Goal: Use online tool/utility: Utilize a website feature to perform a specific function

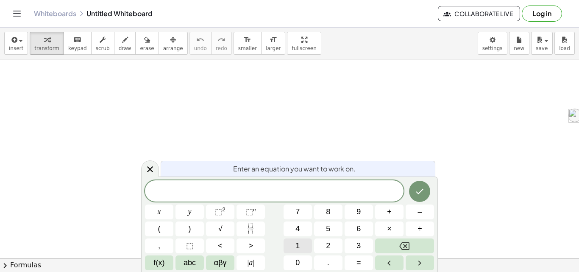
click at [304, 247] on button "1" at bounding box center [298, 245] width 28 height 15
click at [408, 250] on icon "Backspace" at bounding box center [404, 246] width 10 height 10
click at [306, 243] on button "1" at bounding box center [298, 245] width 28 height 15
click at [404, 239] on button "Backspace" at bounding box center [404, 245] width 59 height 15
click at [415, 215] on button "–" at bounding box center [420, 211] width 28 height 15
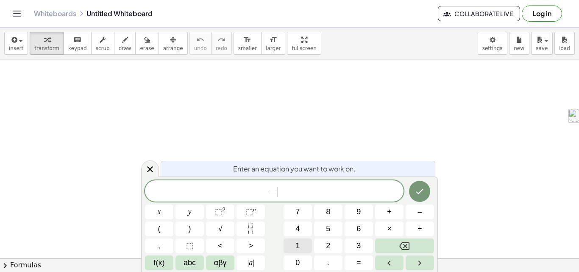
click at [286, 250] on button "1" at bounding box center [298, 245] width 28 height 15
click at [390, 246] on button "Backspace" at bounding box center [404, 245] width 59 height 15
click at [214, 228] on button "√" at bounding box center [220, 228] width 28 height 15
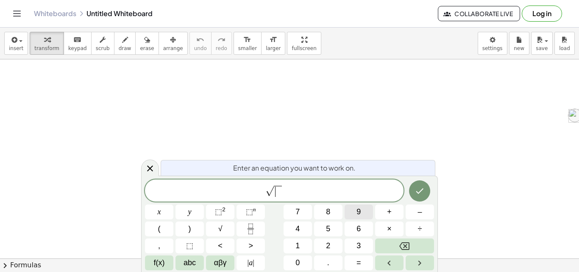
click at [368, 214] on button "9" at bounding box center [359, 211] width 28 height 15
click at [400, 242] on icon "Backspace" at bounding box center [404, 246] width 10 height 10
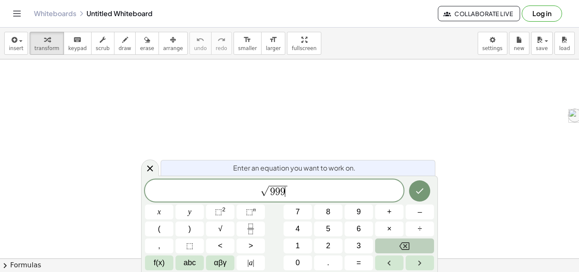
click at [400, 242] on icon "Backspace" at bounding box center [404, 246] width 10 height 10
click at [400, 243] on icon "Backspace" at bounding box center [404, 246] width 10 height 10
click at [400, 244] on icon "Backspace" at bounding box center [404, 246] width 10 height 10
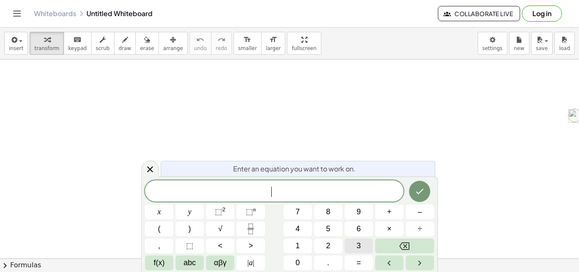
click at [357, 241] on span "3" at bounding box center [358, 245] width 4 height 11
click at [250, 224] on icon "Fraction" at bounding box center [250, 228] width 11 height 11
click at [250, 226] on icon "Fraction" at bounding box center [250, 228] width 11 height 11
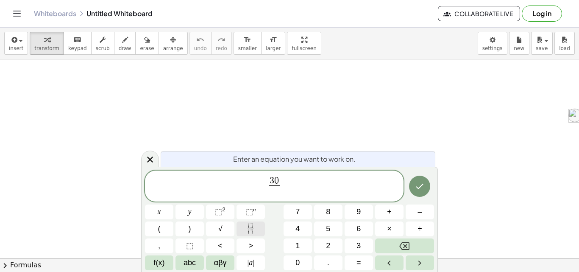
click at [250, 227] on icon "Fraction" at bounding box center [250, 228] width 11 height 11
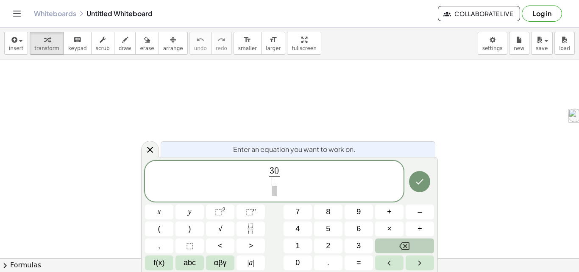
click at [409, 243] on icon "Backspace" at bounding box center [404, 246] width 10 height 10
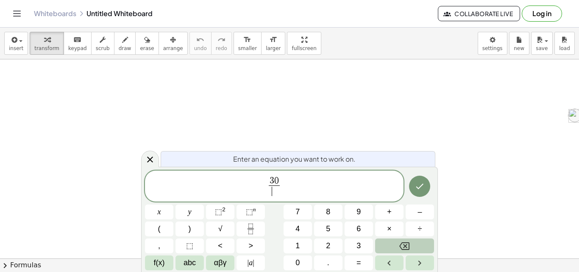
click at [409, 243] on icon "Backspace" at bounding box center [404, 246] width 10 height 10
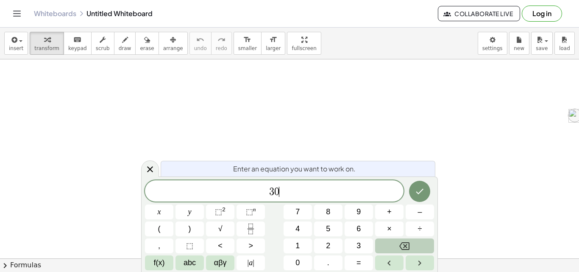
click at [409, 243] on icon "Backspace" at bounding box center [404, 246] width 10 height 10
click at [357, 250] on span "3" at bounding box center [358, 245] width 4 height 11
click at [421, 248] on button "Backspace" at bounding box center [404, 245] width 59 height 15
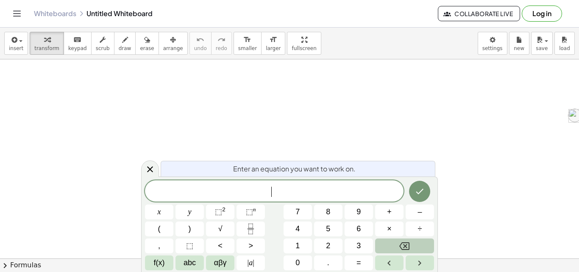
click at [421, 248] on button "Backspace" at bounding box center [404, 245] width 59 height 15
click at [211, 214] on button "⬚ 2" at bounding box center [220, 211] width 28 height 15
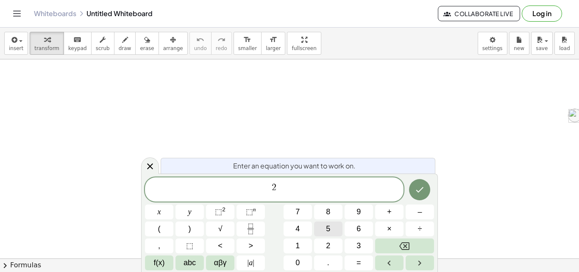
click at [338, 227] on button "5" at bounding box center [328, 228] width 28 height 15
click at [395, 240] on button "Backspace" at bounding box center [404, 245] width 59 height 15
click at [385, 241] on button "Backspace" at bounding box center [404, 245] width 59 height 15
click at [362, 239] on button "3" at bounding box center [359, 245] width 28 height 15
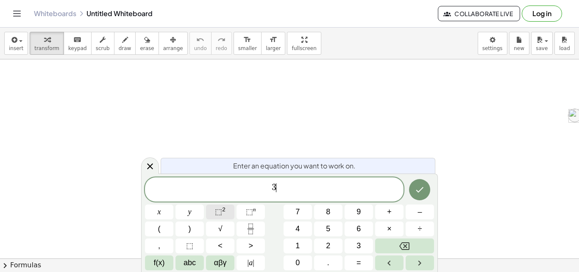
click at [231, 212] on button "⬚ 2" at bounding box center [220, 211] width 28 height 15
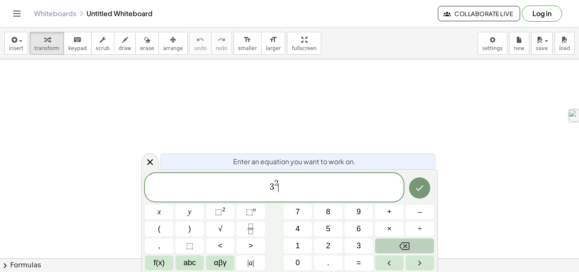
click at [399, 243] on button "Backspace" at bounding box center [404, 245] width 59 height 15
click at [405, 249] on icon "Backspace" at bounding box center [404, 246] width 10 height 8
click at [360, 217] on span "9" at bounding box center [358, 211] width 4 height 11
click at [411, 242] on button "Backspace" at bounding box center [404, 245] width 59 height 15
click at [366, 239] on button "3" at bounding box center [359, 245] width 28 height 15
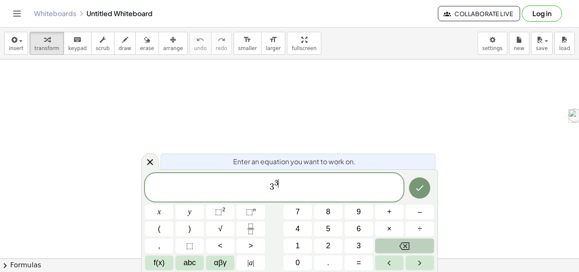
click at [398, 250] on button "Backspace" at bounding box center [404, 245] width 59 height 15
click at [361, 213] on button "9" at bounding box center [359, 211] width 28 height 15
click at [386, 244] on button "Backspace" at bounding box center [404, 245] width 59 height 15
click at [412, 192] on button "Done" at bounding box center [419, 187] width 21 height 21
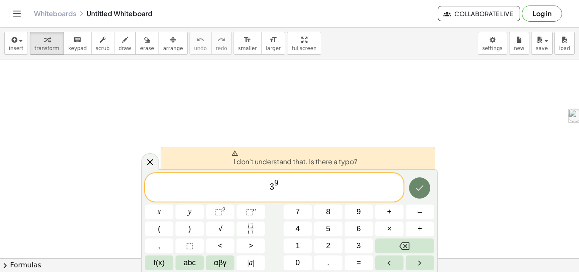
click at [406, 198] on div at bounding box center [420, 187] width 28 height 29
click at [324, 228] on button "5" at bounding box center [328, 228] width 28 height 15
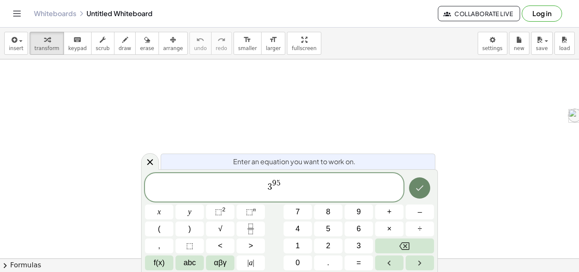
click at [428, 194] on div at bounding box center [420, 187] width 28 height 29
click at [423, 193] on button "Done" at bounding box center [419, 187] width 21 height 21
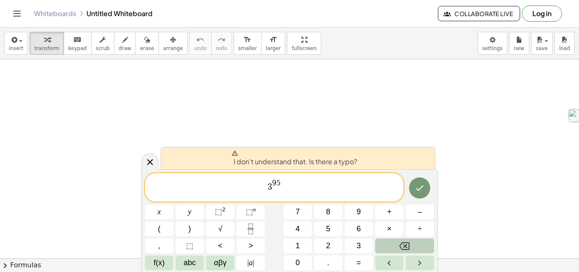
click at [411, 249] on button "Backspace" at bounding box center [404, 245] width 59 height 15
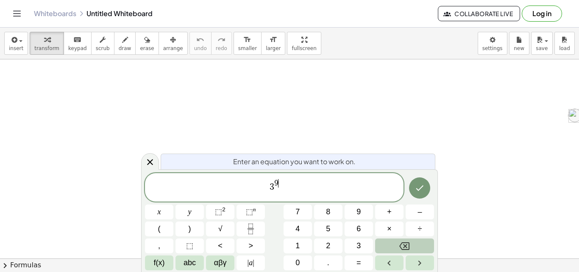
click at [411, 249] on button "Backspace" at bounding box center [404, 245] width 59 height 15
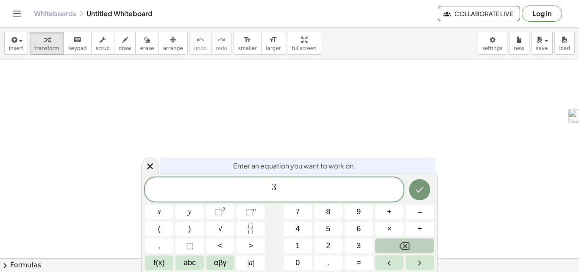
click at [404, 248] on icon "Backspace" at bounding box center [404, 246] width 10 height 10
click at [396, 248] on button "Backspace" at bounding box center [404, 245] width 59 height 15
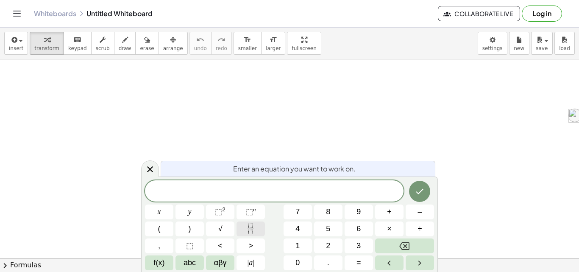
click at [256, 222] on button "Fraction" at bounding box center [250, 228] width 28 height 15
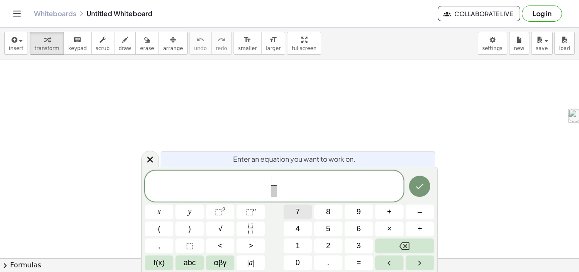
click at [297, 209] on span "7" at bounding box center [297, 211] width 4 height 11
click at [270, 194] on span "7 ​ ​" at bounding box center [274, 186] width 10 height 21
click at [273, 193] on span "​" at bounding box center [274, 190] width 6 height 11
click at [319, 224] on button "5" at bounding box center [328, 228] width 28 height 15
click at [281, 184] on span "7 5 ​ ​" at bounding box center [274, 186] width 259 height 22
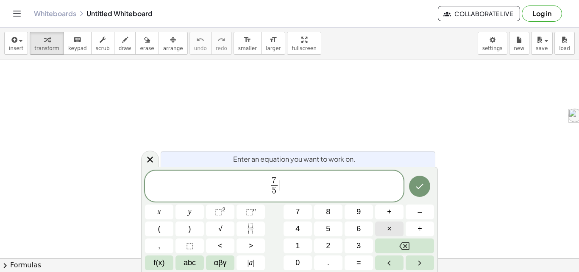
click at [393, 225] on button "×" at bounding box center [389, 228] width 28 height 15
click at [254, 234] on icon "Fraction" at bounding box center [250, 228] width 11 height 11
click at [302, 232] on button "4" at bounding box center [298, 228] width 28 height 15
click at [331, 247] on button "2" at bounding box center [328, 245] width 28 height 15
click at [384, 247] on button "Backspace" at bounding box center [404, 245] width 59 height 15
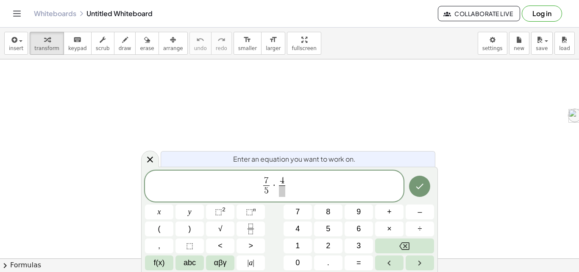
click at [279, 191] on span at bounding box center [282, 190] width 6 height 11
click at [347, 212] on button "9" at bounding box center [359, 211] width 28 height 15
click at [346, 212] on button "9" at bounding box center [359, 211] width 28 height 15
click at [403, 248] on icon "Backspace" at bounding box center [404, 246] width 10 height 10
click at [421, 190] on icon "Done" at bounding box center [419, 186] width 10 height 10
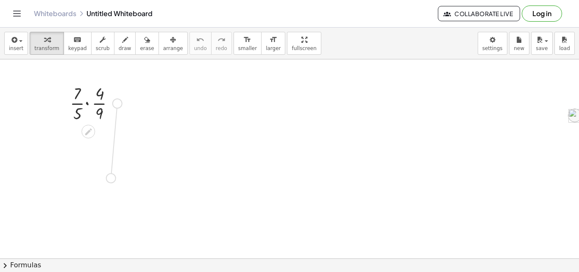
drag, startPoint x: 114, startPoint y: 103, endPoint x: 110, endPoint y: 182, distance: 78.5
click at [101, 175] on div at bounding box center [104, 174] width 9 height 9
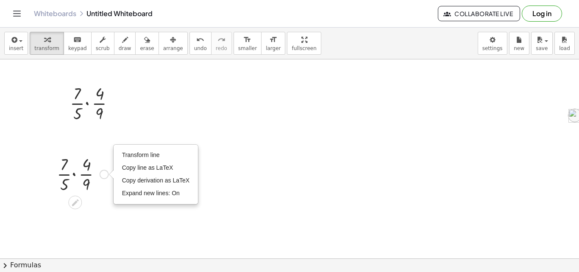
click at [101, 175] on div "Transform line Copy line as LaTeX Copy derivation as LaTeX Expand new lines: On" at bounding box center [104, 174] width 9 height 9
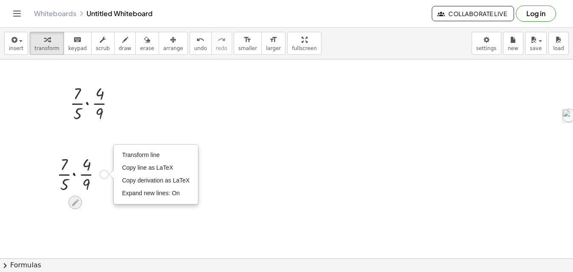
click at [78, 201] on icon at bounding box center [75, 202] width 9 height 9
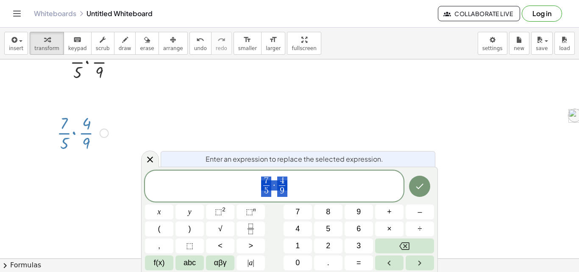
scroll to position [42, 0]
click at [206, 116] on div at bounding box center [289, 244] width 579 height 453
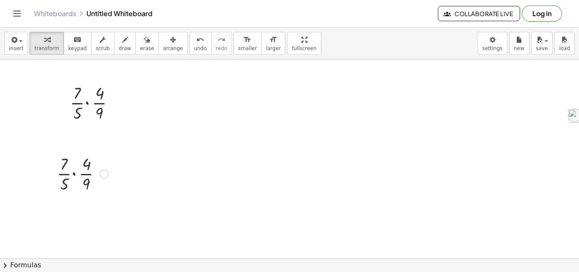
scroll to position [0, 0]
click at [100, 114] on div at bounding box center [96, 102] width 60 height 42
click at [106, 108] on div at bounding box center [96, 102] width 78 height 42
click at [109, 108] on div at bounding box center [96, 102] width 60 height 42
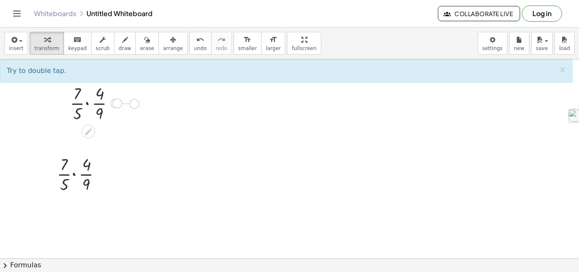
drag, startPoint x: 117, startPoint y: 103, endPoint x: 138, endPoint y: 104, distance: 21.7
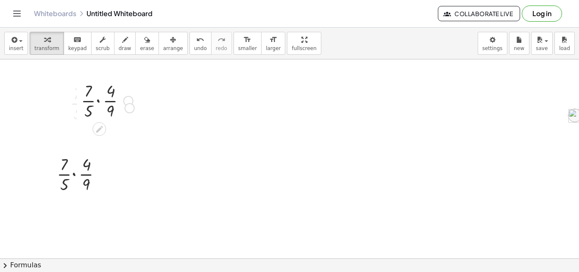
drag, startPoint x: 128, startPoint y: 104, endPoint x: 131, endPoint y: 122, distance: 18.0
click at [131, 122] on div "· · 7 · 5 · · 4 · 9" at bounding box center [103, 100] width 71 height 47
drag, startPoint x: 66, startPoint y: 114, endPoint x: 102, endPoint y: 174, distance: 70.5
click at [102, 174] on div at bounding box center [99, 163] width 13 height 47
click at [93, 89] on div at bounding box center [107, 100] width 60 height 42
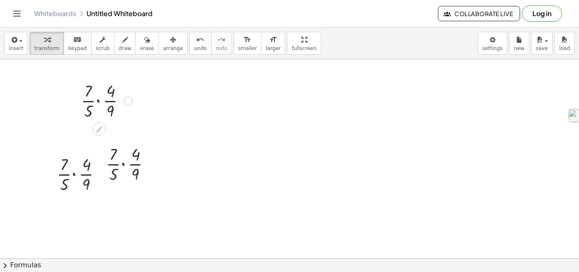
click at [93, 89] on div at bounding box center [107, 100] width 60 height 42
drag, startPoint x: 122, startPoint y: 102, endPoint x: 109, endPoint y: 103, distance: 13.6
click at [109, 103] on div at bounding box center [107, 100] width 60 height 42
drag, startPoint x: 122, startPoint y: 102, endPoint x: 150, endPoint y: 178, distance: 81.9
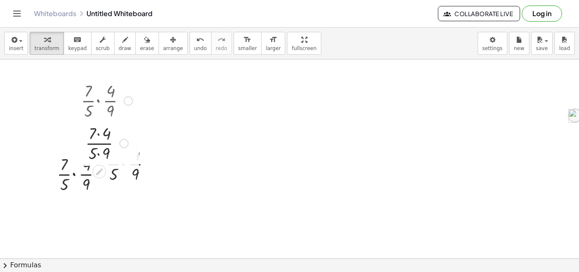
drag, startPoint x: 126, startPoint y: 143, endPoint x: 128, endPoint y: 164, distance: 21.3
click at [128, 164] on div "· · 7 · 5 · · 4 · 9 · 7 · 5 · 4 · 9" at bounding box center [103, 121] width 71 height 89
click at [127, 103] on div at bounding box center [128, 100] width 9 height 9
drag, startPoint x: 121, startPoint y: 143, endPoint x: 164, endPoint y: 143, distance: 42.8
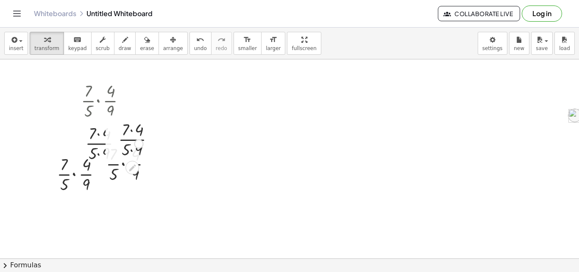
click at [164, 143] on div at bounding box center [139, 138] width 51 height 42
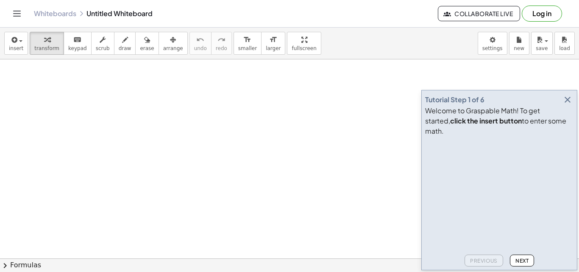
drag, startPoint x: 0, startPoint y: 0, endPoint x: 117, endPoint y: 137, distance: 180.3
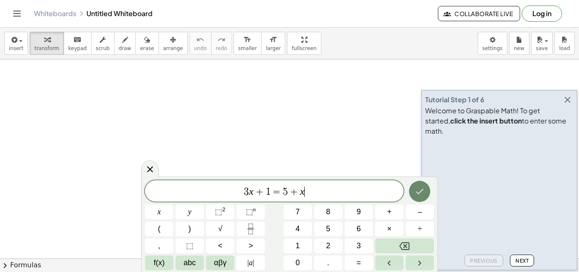
click at [423, 195] on icon "Done" at bounding box center [419, 191] width 10 height 10
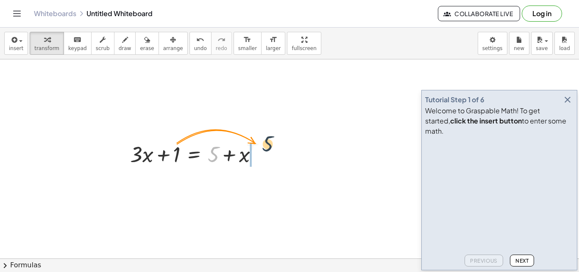
drag, startPoint x: 215, startPoint y: 150, endPoint x: 258, endPoint y: 136, distance: 44.8
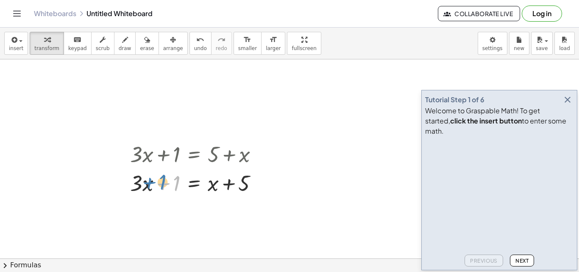
drag, startPoint x: 179, startPoint y: 185, endPoint x: 165, endPoint y: 184, distance: 14.0
click at [165, 184] on div at bounding box center [197, 182] width 143 height 29
drag, startPoint x: 169, startPoint y: 185, endPoint x: 211, endPoint y: 183, distance: 41.6
click at [211, 183] on div at bounding box center [197, 182] width 143 height 29
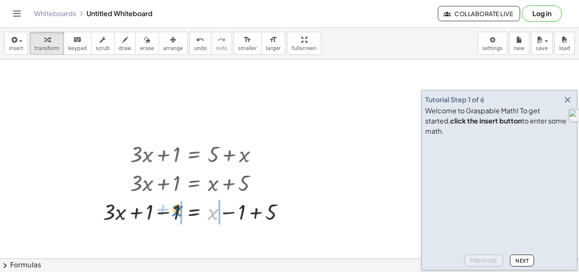
drag, startPoint x: 210, startPoint y: 218, endPoint x: 175, endPoint y: 215, distance: 35.3
click at [175, 215] on div at bounding box center [197, 211] width 197 height 29
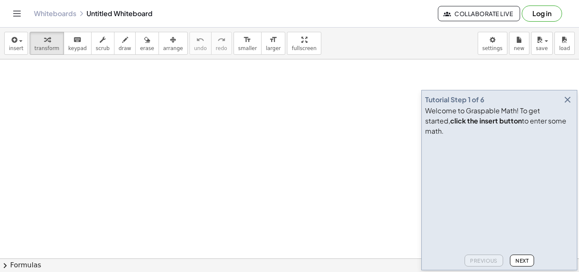
click at [567, 105] on icon "button" at bounding box center [567, 100] width 10 height 10
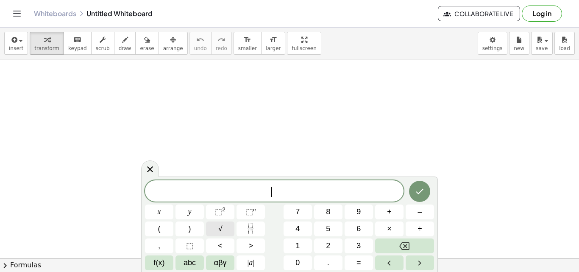
click at [213, 234] on button "√" at bounding box center [220, 228] width 28 height 15
click at [545, 13] on button "Log in" at bounding box center [542, 14] width 40 height 16
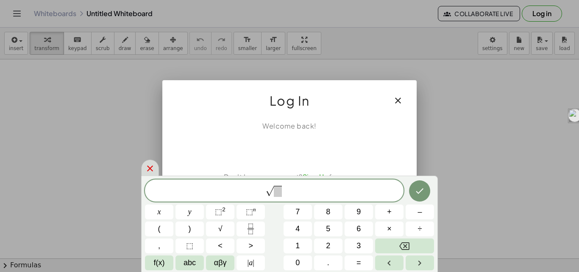
click at [146, 167] on icon at bounding box center [150, 168] width 10 height 10
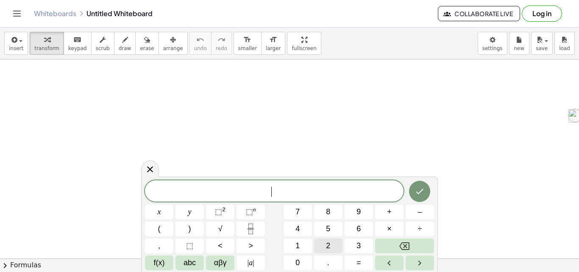
click at [328, 244] on span "2" at bounding box center [328, 245] width 4 height 11
click at [389, 247] on button "Backspace" at bounding box center [404, 245] width 59 height 15
click at [227, 220] on div "****** x y ⬚ 2 ⬚ n 7 8 9 + – ( ) √ 4 5 6 × ÷ , ⬚ < > 1 2 3 f(x) abc αβγ | a | 0…" at bounding box center [289, 225] width 289 height 90
click at [226, 225] on button "√" at bounding box center [220, 228] width 28 height 15
click at [325, 244] on button "2" at bounding box center [328, 245] width 28 height 15
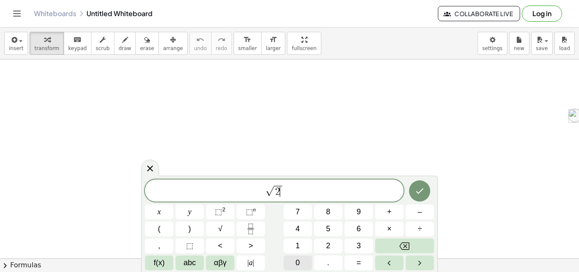
click at [295, 264] on span "0" at bounding box center [297, 262] width 4 height 11
click at [317, 243] on button "2" at bounding box center [328, 245] width 28 height 15
click at [321, 231] on button "5" at bounding box center [328, 228] width 28 height 15
click at [424, 188] on icon "Done" at bounding box center [419, 191] width 10 height 10
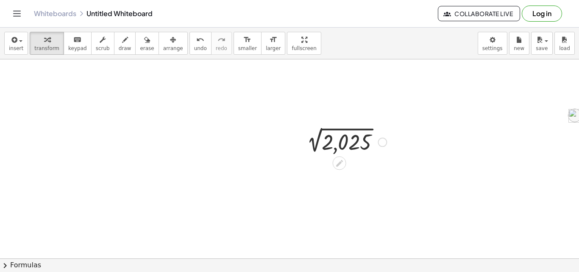
click at [364, 152] on div at bounding box center [344, 141] width 93 height 28
click at [344, 169] on div at bounding box center [344, 168] width 93 height 28
drag, startPoint x: 449, startPoint y: 145, endPoint x: 414, endPoint y: 142, distance: 34.8
click at [352, 170] on div at bounding box center [344, 168] width 93 height 28
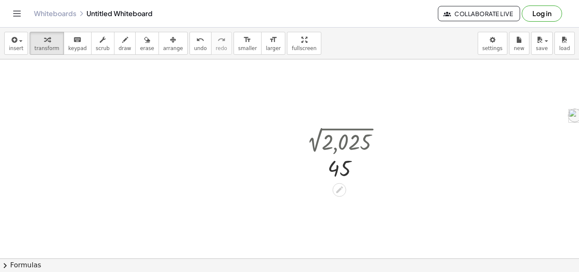
drag, startPoint x: 332, startPoint y: 169, endPoint x: 340, endPoint y: 169, distance: 8.1
click at [340, 169] on div at bounding box center [344, 168] width 93 height 28
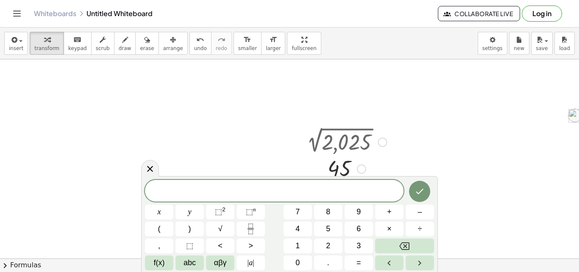
click at [357, 141] on div at bounding box center [344, 141] width 93 height 28
drag, startPoint x: 357, startPoint y: 141, endPoint x: 275, endPoint y: 153, distance: 82.2
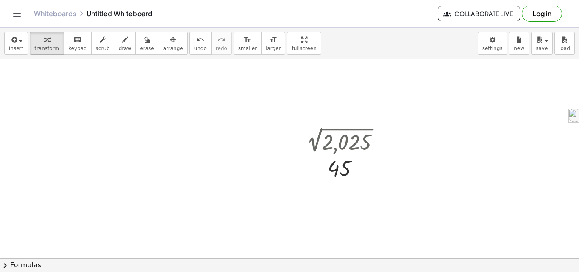
drag, startPoint x: 164, startPoint y: 133, endPoint x: 243, endPoint y: 134, distance: 79.3
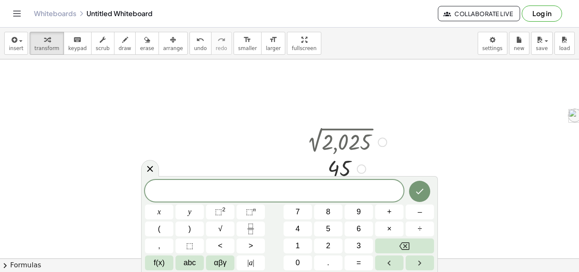
click at [308, 134] on div at bounding box center [344, 141] width 93 height 28
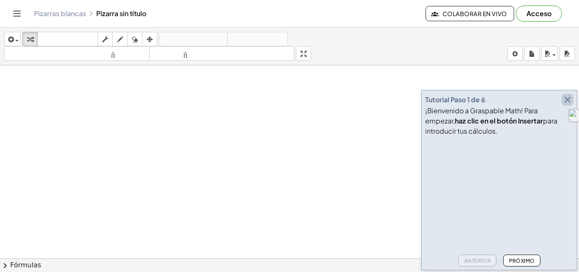
click at [563, 101] on icon "button" at bounding box center [567, 100] width 10 height 10
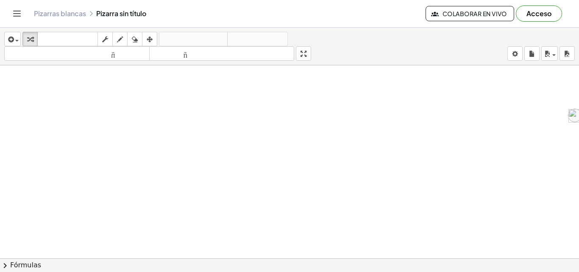
drag, startPoint x: 375, startPoint y: 161, endPoint x: 352, endPoint y: 159, distance: 22.9
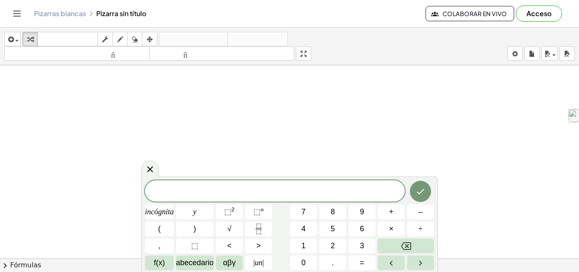
click at [480, 10] on font "Colaborar en vivo" at bounding box center [474, 14] width 64 height 8
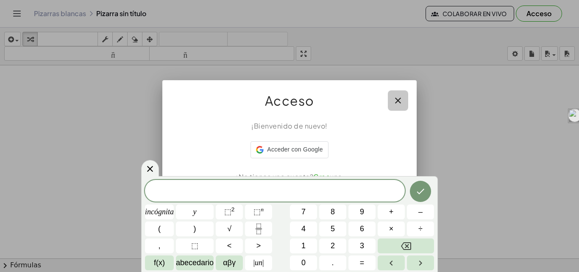
click at [399, 103] on icon "button" at bounding box center [398, 100] width 10 height 10
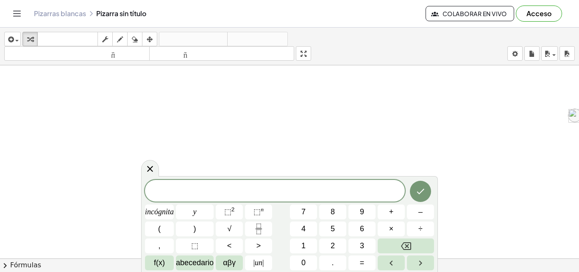
click at [537, 17] on font "Acceso" at bounding box center [538, 13] width 25 height 9
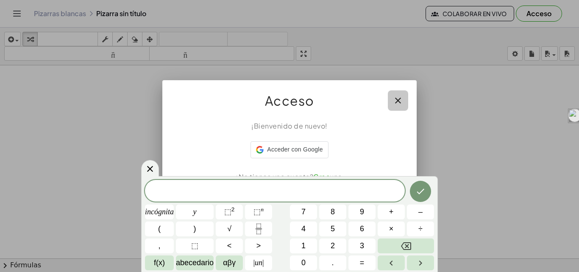
click at [397, 100] on icon "button" at bounding box center [398, 100] width 10 height 10
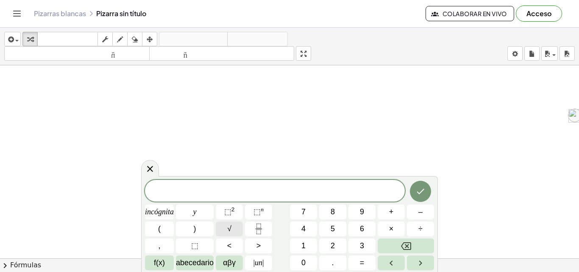
click at [236, 225] on button "√" at bounding box center [229, 228] width 27 height 15
click at [337, 244] on button "2" at bounding box center [332, 245] width 27 height 15
click at [399, 240] on button "Retroceso" at bounding box center [406, 245] width 56 height 15
click at [320, 239] on button "2" at bounding box center [332, 245] width 27 height 15
click at [392, 245] on button "Retroceso" at bounding box center [406, 245] width 56 height 15
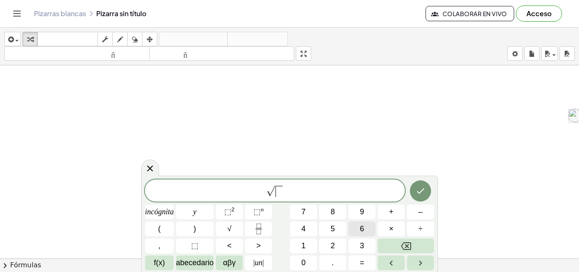
click at [362, 222] on button "6" at bounding box center [361, 228] width 27 height 15
click at [365, 217] on button "9" at bounding box center [361, 211] width 27 height 15
click at [397, 240] on button "Retroceso" at bounding box center [406, 245] width 56 height 15
click at [306, 227] on button "4" at bounding box center [303, 228] width 27 height 15
click at [418, 186] on icon "Hecho" at bounding box center [420, 191] width 10 height 10
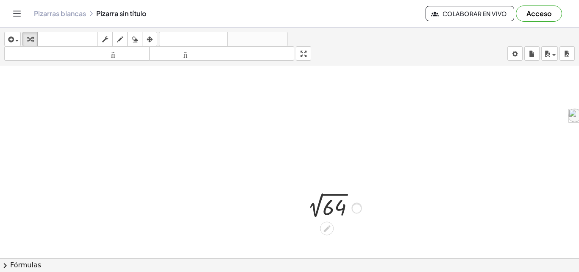
click at [356, 211] on div at bounding box center [356, 207] width 9 height 9
click at [333, 207] on div at bounding box center [332, 206] width 67 height 28
click at [334, 207] on div at bounding box center [334, 206] width 36 height 28
click at [365, 237] on div "2 √ 64 8" at bounding box center [328, 219] width 77 height 59
click at [325, 211] on div at bounding box center [332, 206] width 67 height 28
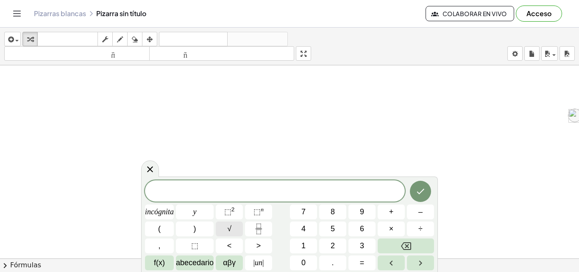
click at [222, 228] on button "√" at bounding box center [229, 228] width 27 height 15
click at [319, 243] on div "****** √ ​ incógnita y ⬚ 2 ⬚ n 7 8 9 + – ( ) √ 4 5 6 × ÷ , ⬚ < > 1 2 3 f(x) abe…" at bounding box center [289, 224] width 289 height 91
click at [337, 242] on button "2" at bounding box center [332, 245] width 27 height 15
click at [306, 257] on button "0" at bounding box center [303, 262] width 27 height 15
click at [330, 239] on button "2" at bounding box center [332, 245] width 27 height 15
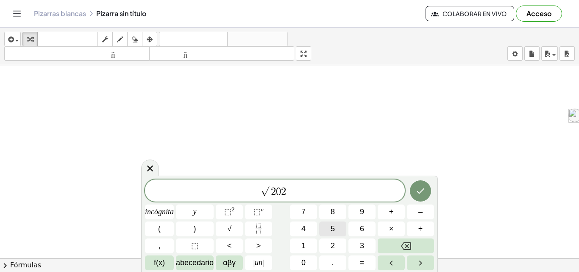
click at [332, 231] on font "5" at bounding box center [333, 228] width 4 height 8
click at [364, 231] on font "6" at bounding box center [362, 228] width 4 height 8
click at [379, 253] on button "Retroceso" at bounding box center [406, 245] width 56 height 15
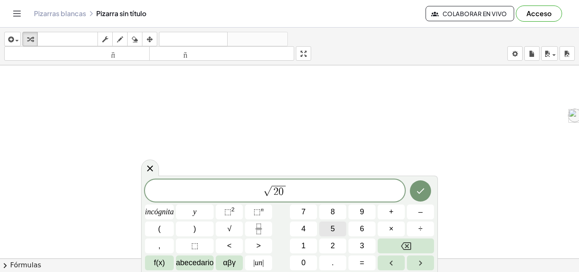
click at [332, 225] on font "5" at bounding box center [333, 228] width 4 height 8
click at [422, 239] on button "Retroceso" at bounding box center [406, 245] width 56 height 15
click at [337, 249] on button "2" at bounding box center [332, 245] width 27 height 15
click at [397, 238] on button "Retroceso" at bounding box center [406, 245] width 56 height 15
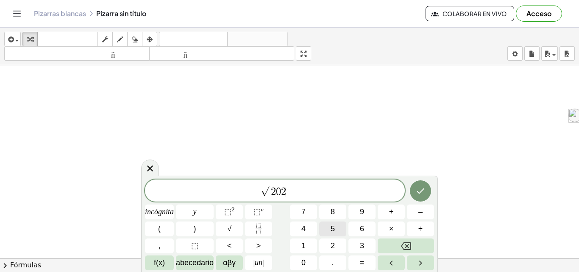
click at [329, 223] on button "5" at bounding box center [332, 228] width 27 height 15
click at [413, 190] on button "Hecho" at bounding box center [420, 190] width 21 height 21
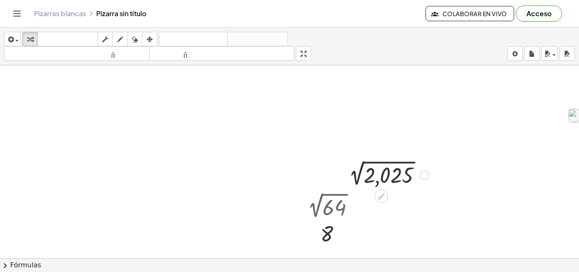
click at [398, 173] on div at bounding box center [386, 174] width 93 height 28
drag, startPoint x: 398, startPoint y: 173, endPoint x: 478, endPoint y: 193, distance: 81.7
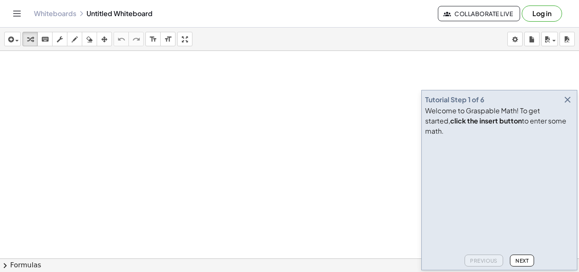
click at [562, 105] on icon "button" at bounding box center [567, 100] width 10 height 10
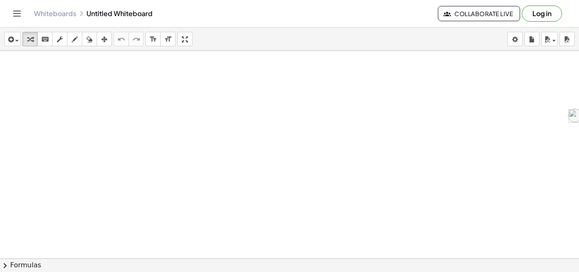
click at [281, 127] on div at bounding box center [289, 277] width 579 height 453
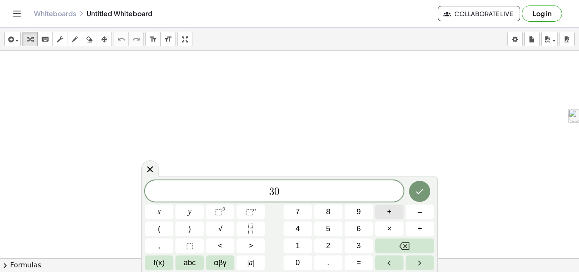
click at [392, 210] on button "+" at bounding box center [389, 211] width 28 height 15
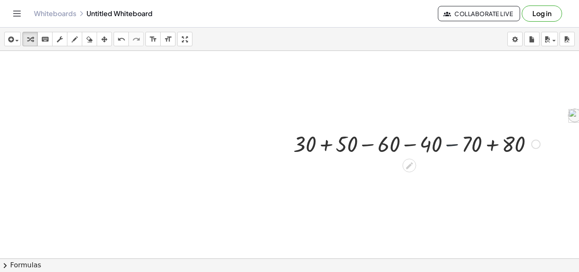
click at [445, 143] on div at bounding box center [416, 143] width 255 height 29
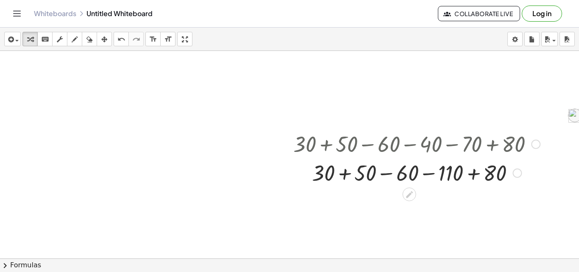
click at [350, 173] on div at bounding box center [416, 172] width 255 height 29
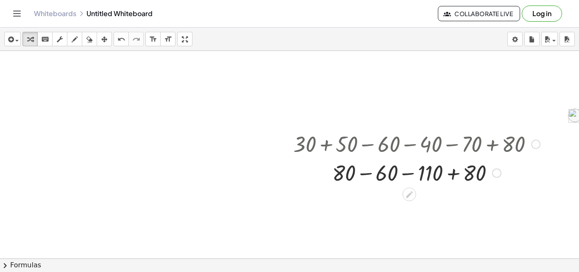
click at [388, 175] on div at bounding box center [416, 172] width 255 height 29
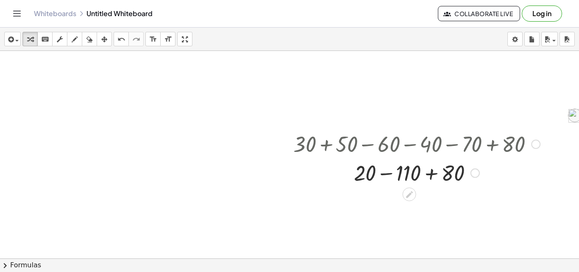
click at [404, 178] on div at bounding box center [416, 172] width 255 height 29
click at [432, 170] on div at bounding box center [416, 172] width 255 height 28
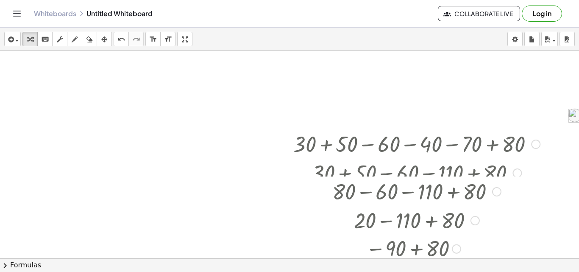
drag, startPoint x: 432, startPoint y: 172, endPoint x: 558, endPoint y: 157, distance: 126.7
click at [464, 271] on html "Graspable Math Activities Get Started Activity Bank Assigned Work Classes White…" at bounding box center [289, 136] width 579 height 272
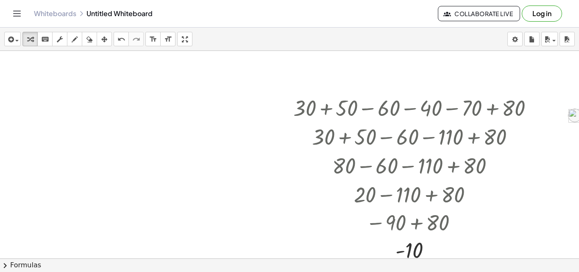
scroll to position [38, 0]
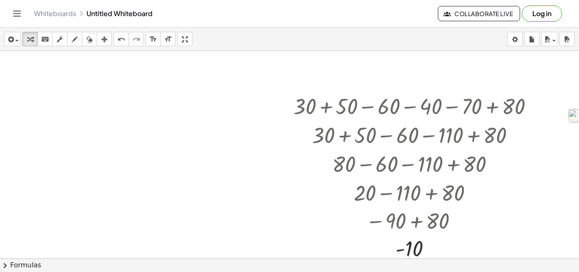
drag, startPoint x: 186, startPoint y: 149, endPoint x: 153, endPoint y: 68, distance: 87.6
click at [153, 68] on div at bounding box center [289, 239] width 579 height 453
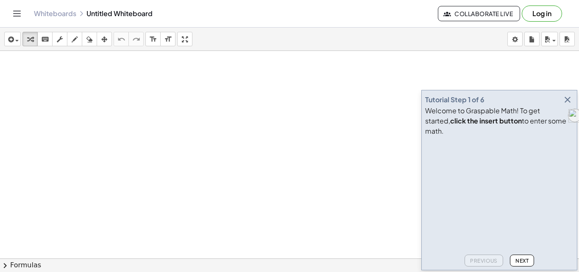
click at [567, 105] on icon "button" at bounding box center [567, 100] width 10 height 10
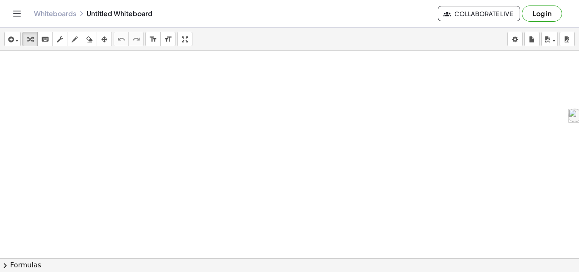
click at [375, 128] on div at bounding box center [289, 277] width 579 height 453
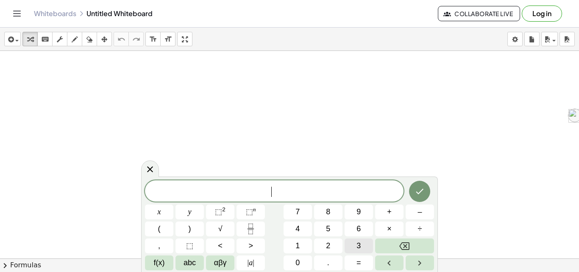
click at [351, 242] on button "3" at bounding box center [359, 245] width 28 height 15
click at [231, 214] on button "⬚ 2" at bounding box center [220, 211] width 28 height 15
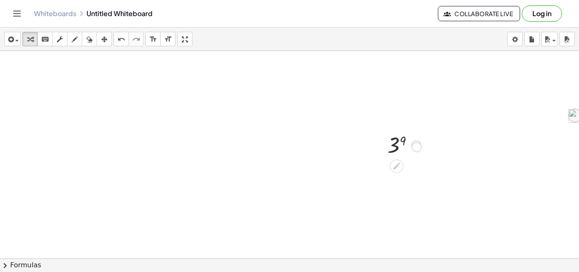
drag, startPoint x: 413, startPoint y: 147, endPoint x: 414, endPoint y: 153, distance: 5.1
click at [397, 145] on div "3 9" at bounding box center [397, 145] width 0 height 0
click at [400, 143] on div at bounding box center [404, 145] width 42 height 28
drag, startPoint x: 433, startPoint y: 176, endPoint x: 353, endPoint y: 153, distance: 82.8
click at [353, 153] on div "3 9 19,683" at bounding box center [289, 277] width 579 height 453
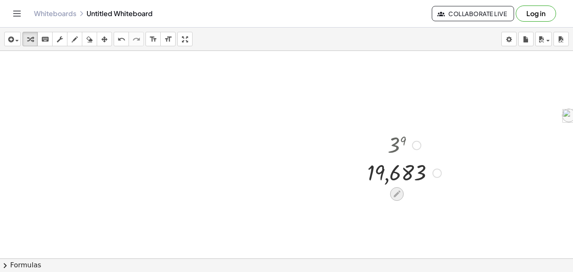
click at [392, 189] on icon at bounding box center [396, 193] width 9 height 9
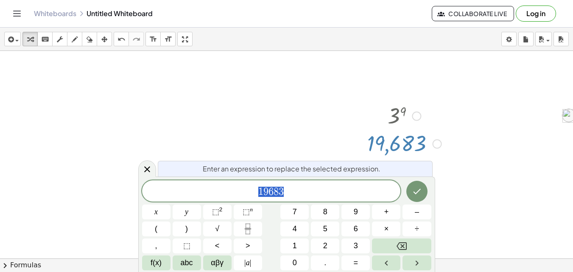
scroll to position [33, 0]
click at [395, 109] on div at bounding box center [404, 111] width 83 height 28
drag, startPoint x: 395, startPoint y: 109, endPoint x: 406, endPoint y: 120, distance: 15.9
click at [406, 120] on div at bounding box center [404, 111] width 83 height 28
click at [421, 186] on icon "Done" at bounding box center [417, 191] width 10 height 10
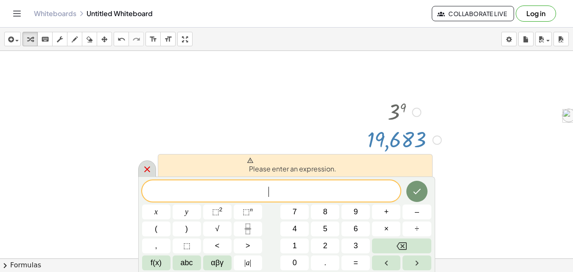
click at [147, 165] on icon at bounding box center [147, 169] width 10 height 10
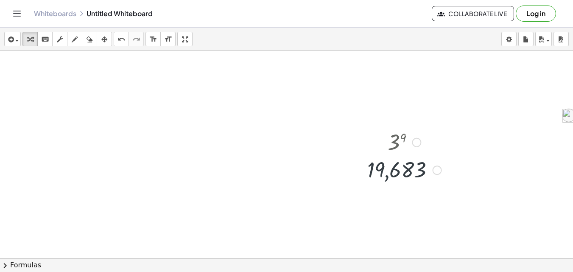
scroll to position [0, 0]
click at [219, 115] on div at bounding box center [286, 277] width 573 height 453
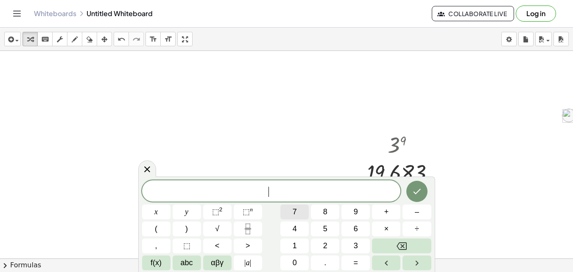
click at [303, 210] on button "7" at bounding box center [294, 211] width 28 height 15
click at [245, 240] on button ">" at bounding box center [248, 245] width 28 height 15
click at [319, 226] on button "5" at bounding box center [325, 228] width 28 height 15
click at [420, 200] on button "Done" at bounding box center [416, 191] width 21 height 21
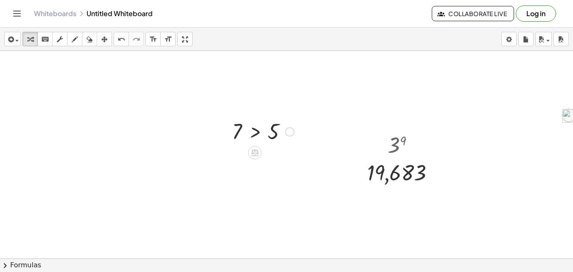
click at [256, 138] on div at bounding box center [263, 131] width 70 height 28
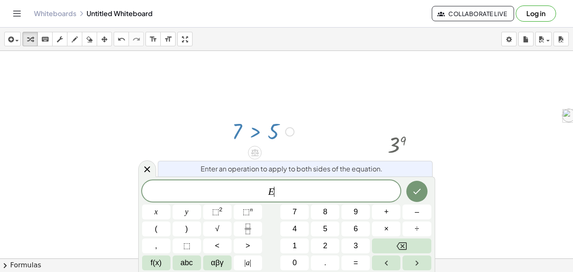
click at [301, 200] on div "E ​" at bounding box center [271, 190] width 259 height 21
click at [301, 200] on div "​" at bounding box center [271, 190] width 259 height 21
click at [149, 166] on icon at bounding box center [147, 169] width 10 height 10
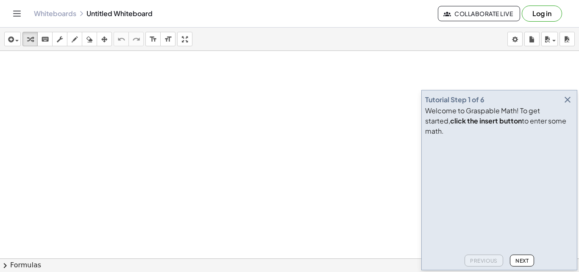
click at [357, 83] on div at bounding box center [289, 277] width 579 height 453
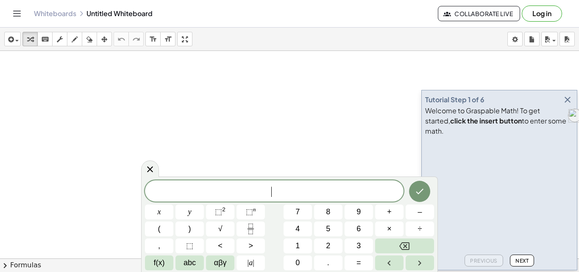
click at [564, 105] on icon "button" at bounding box center [567, 100] width 10 height 10
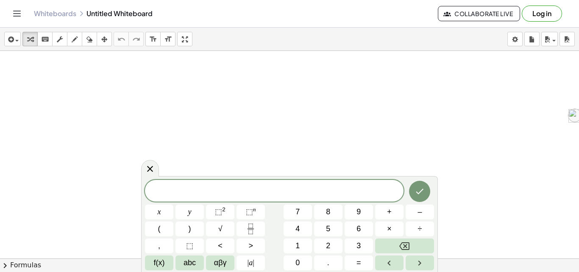
click at [451, 259] on button "chevron_right Formulas" at bounding box center [289, 265] width 579 height 14
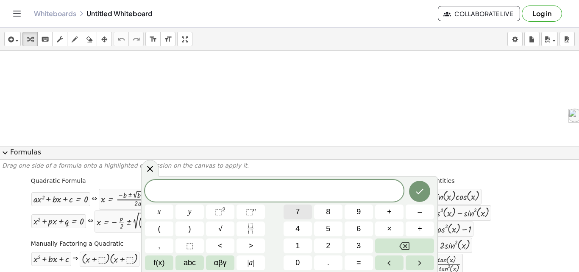
click at [293, 209] on button "7" at bounding box center [298, 211] width 28 height 15
click at [386, 241] on button "Backspace" at bounding box center [404, 245] width 59 height 15
click at [221, 226] on span "√" at bounding box center [220, 228] width 4 height 11
click at [228, 226] on button "√" at bounding box center [220, 228] width 28 height 15
click at [326, 244] on span "2" at bounding box center [328, 245] width 4 height 11
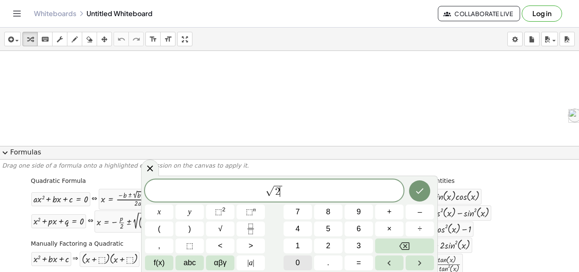
click at [302, 259] on button "0" at bounding box center [298, 262] width 28 height 15
click at [333, 240] on button "2" at bounding box center [328, 245] width 28 height 15
click at [329, 224] on span "5" at bounding box center [328, 228] width 4 height 11
click at [421, 189] on icon "Done" at bounding box center [419, 191] width 10 height 10
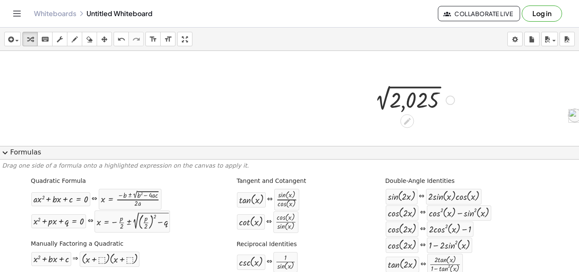
click at [449, 98] on div at bounding box center [449, 99] width 9 height 9
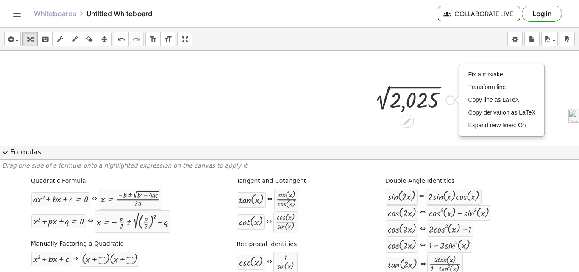
click at [436, 111] on div at bounding box center [412, 99] width 93 height 28
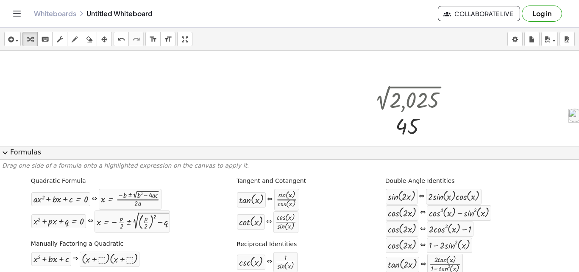
click at [337, 116] on div at bounding box center [289, 277] width 579 height 453
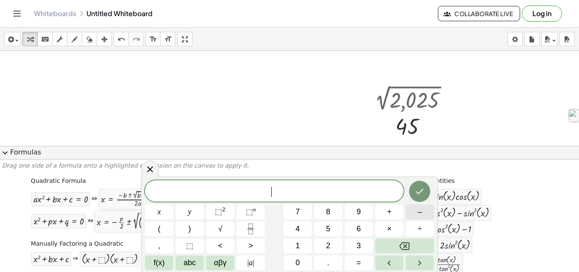
click at [418, 216] on span "–" at bounding box center [419, 211] width 4 height 11
click at [306, 212] on button "7" at bounding box center [298, 211] width 28 height 15
click at [298, 261] on span "0" at bounding box center [297, 262] width 4 height 11
click at [399, 239] on button "Backspace" at bounding box center [404, 245] width 59 height 15
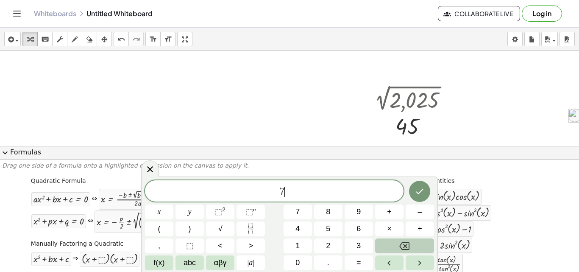
click at [399, 239] on button "Backspace" at bounding box center [404, 245] width 59 height 15
click at [420, 207] on span "–" at bounding box center [419, 211] width 4 height 11
click at [289, 211] on button "7" at bounding box center [298, 211] width 28 height 15
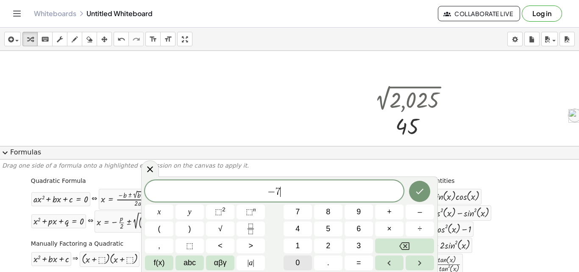
click at [297, 264] on span "0" at bounding box center [297, 262] width 4 height 11
click at [380, 211] on button "+" at bounding box center [389, 211] width 28 height 15
click at [320, 211] on button "8" at bounding box center [328, 211] width 28 height 15
click at [417, 218] on button "–" at bounding box center [420, 211] width 28 height 15
click at [302, 233] on button "4" at bounding box center [298, 228] width 28 height 15
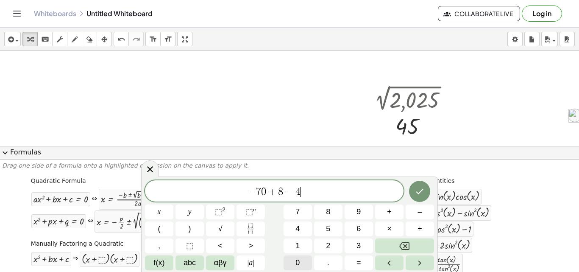
click at [302, 256] on button "0" at bounding box center [298, 262] width 28 height 15
click at [376, 214] on button "+" at bounding box center [389, 211] width 28 height 15
click at [331, 241] on button "2" at bounding box center [328, 245] width 28 height 15
click at [330, 226] on span "5" at bounding box center [328, 228] width 4 height 11
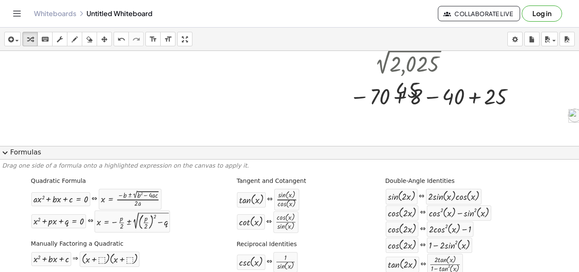
scroll to position [48, 0]
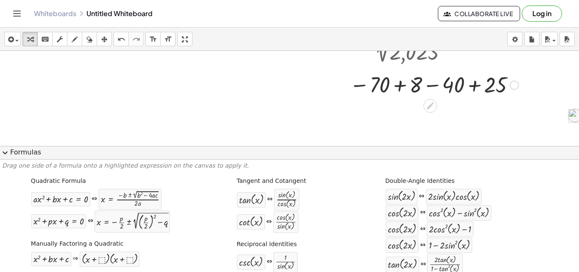
click at [430, 85] on div "− 70 + 8 − 40 + 25" at bounding box center [430, 85] width 0 height 0
click at [390, 82] on div at bounding box center [433, 84] width 177 height 28
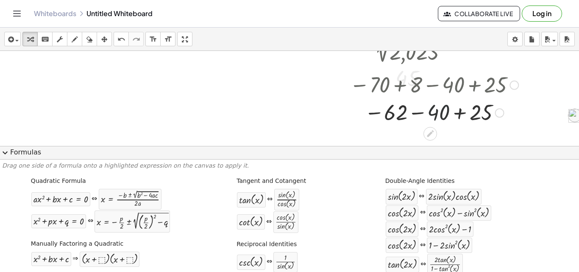
click at [443, 114] on div at bounding box center [433, 112] width 177 height 28
click at [448, 115] on div at bounding box center [433, 112] width 177 height 28
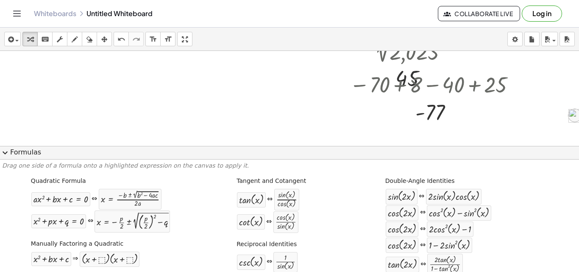
click at [223, 83] on div at bounding box center [289, 229] width 579 height 453
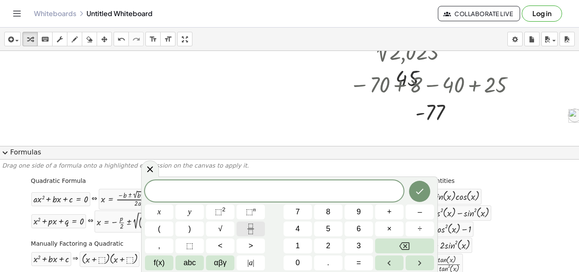
click at [254, 231] on icon "Fraction" at bounding box center [250, 228] width 11 height 11
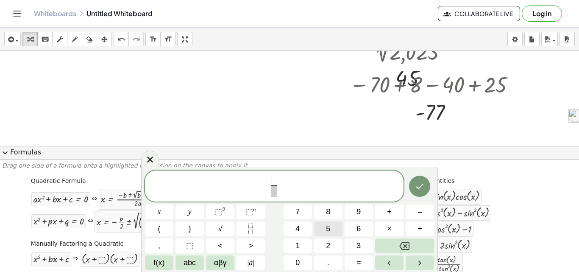
click at [326, 231] on span "5" at bounding box center [328, 228] width 4 height 11
click at [275, 199] on div "5 ​ ​" at bounding box center [274, 185] width 259 height 31
click at [274, 186] on span "​" at bounding box center [274, 190] width 6 height 11
click at [306, 226] on button "4" at bounding box center [298, 228] width 28 height 15
click at [296, 211] on span "7" at bounding box center [297, 211] width 4 height 11
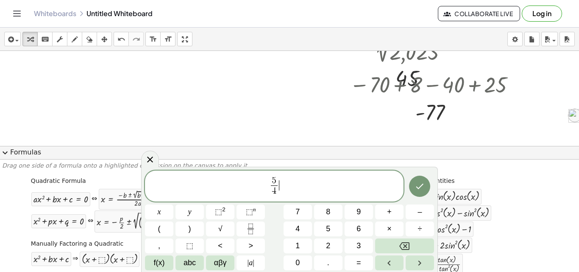
click at [284, 185] on span "5 4 ​ ​" at bounding box center [274, 186] width 259 height 22
click at [392, 227] on button "×" at bounding box center [389, 228] width 28 height 15
click at [336, 219] on button "8" at bounding box center [328, 211] width 28 height 15
click at [253, 209] on sup "n" at bounding box center [254, 209] width 3 height 6
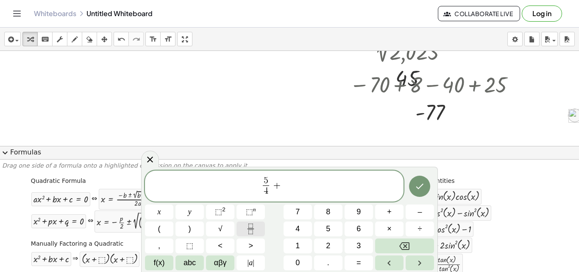
click at [247, 232] on icon "Fraction" at bounding box center [250, 228] width 11 height 11
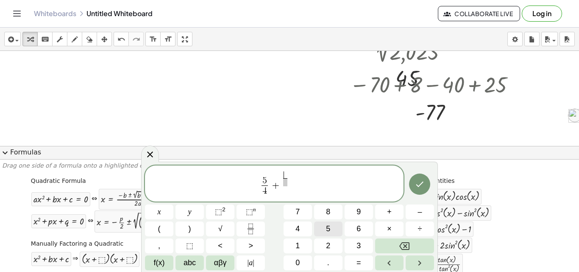
click at [327, 225] on span "5" at bounding box center [328, 228] width 4 height 11
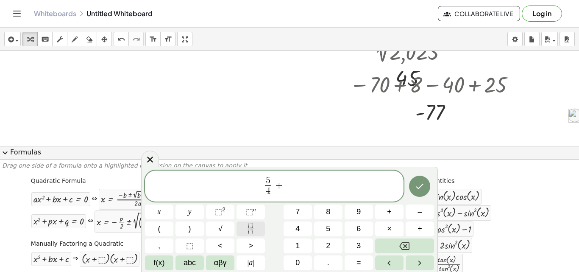
click at [251, 224] on icon "Fraction" at bounding box center [250, 228] width 11 height 11
click at [327, 211] on span "8" at bounding box center [328, 211] width 4 height 11
click at [324, 231] on button "5" at bounding box center [328, 228] width 28 height 15
click at [284, 197] on span "5 4 ​ + 8 ​ ​" at bounding box center [274, 186] width 259 height 22
click at [290, 195] on span "​ 8 ​" at bounding box center [285, 186] width 10 height 21
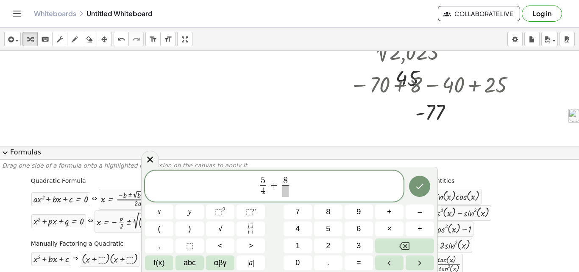
click at [287, 192] on span at bounding box center [285, 190] width 6 height 11
click at [321, 222] on button "5" at bounding box center [328, 228] width 28 height 15
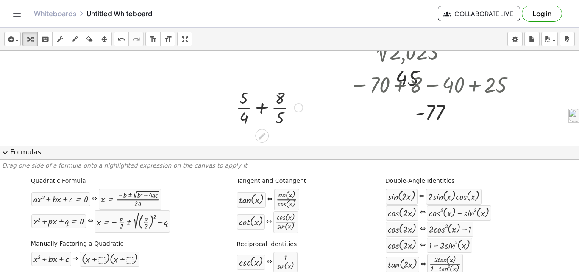
click at [246, 111] on div at bounding box center [269, 107] width 75 height 42
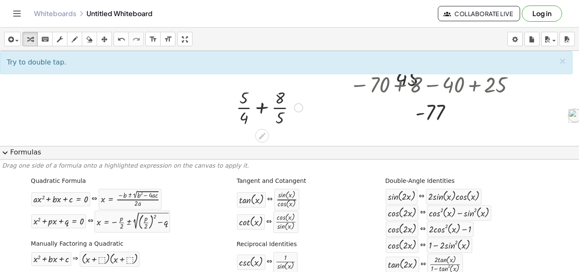
click at [278, 113] on div at bounding box center [269, 107] width 75 height 42
drag, startPoint x: 295, startPoint y: 111, endPoint x: 295, endPoint y: 117, distance: 6.4
click at [295, 117] on div at bounding box center [269, 107] width 75 height 42
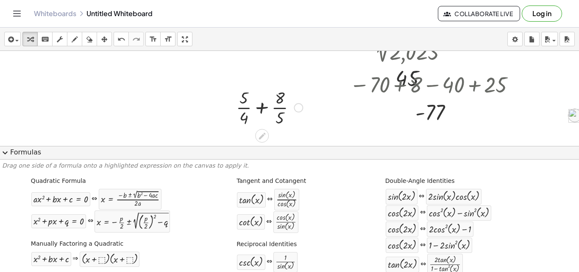
click at [262, 110] on div at bounding box center [269, 107] width 75 height 42
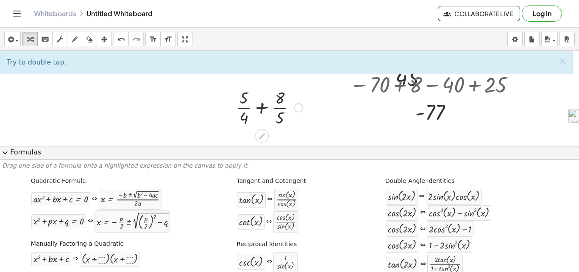
click at [280, 106] on div at bounding box center [269, 107] width 75 height 42
click at [250, 107] on div at bounding box center [269, 107] width 75 height 42
click at [249, 107] on div at bounding box center [269, 107] width 75 height 42
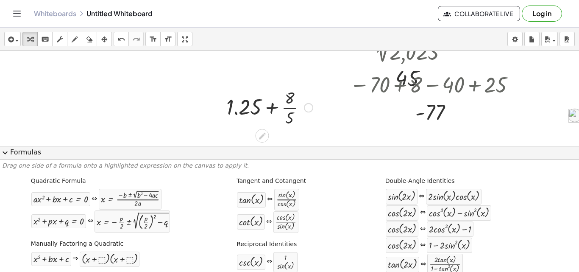
click at [292, 100] on div at bounding box center [269, 107] width 95 height 42
click at [289, 109] on div at bounding box center [269, 107] width 95 height 42
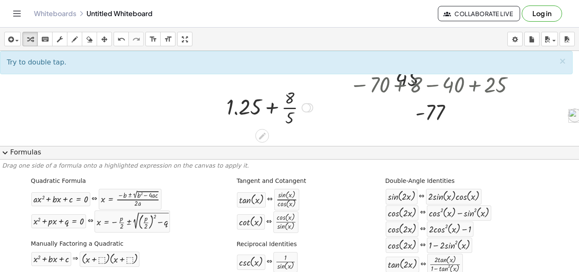
click at [295, 109] on div at bounding box center [269, 107] width 95 height 42
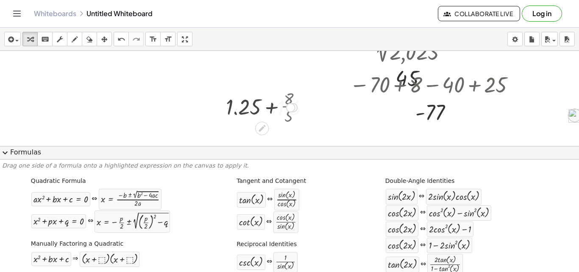
click at [262, 108] on div "+ + · 8 · 5 1.25 1.6 2.85" at bounding box center [262, 108] width 0 height 0
drag, startPoint x: 291, startPoint y: 110, endPoint x: 294, endPoint y: 231, distance: 120.8
click at [294, 231] on div "insert select one: Math Expression Function Text Youtube Video Graphing Geometr…" at bounding box center [289, 150] width 579 height 244
click at [294, 231] on div "· cos ( , x ) · sin ( , x )" at bounding box center [285, 222] width 25 height 22
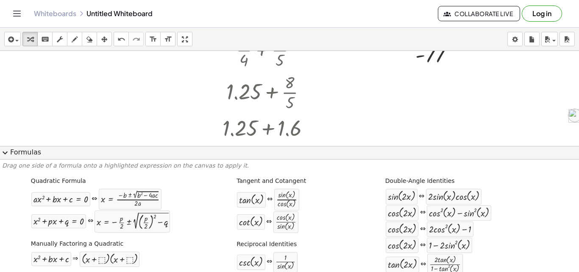
scroll to position [139, 0]
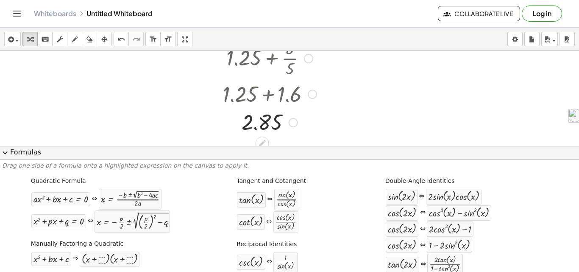
drag, startPoint x: 293, startPoint y: 125, endPoint x: 301, endPoint y: 145, distance: 21.1
click at [301, 145] on div "2 √ 2,025 45 Fix a mistake Transform line Copy line as LaTeX Copy derivation as…" at bounding box center [289, 137] width 579 height 453
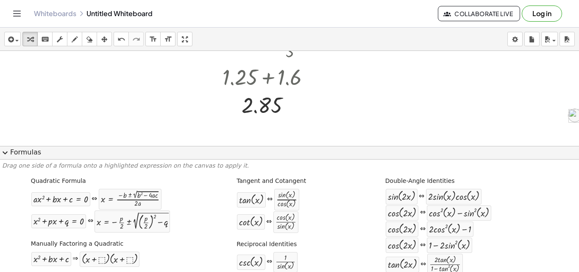
click at [6, 151] on span "expand_more" at bounding box center [5, 152] width 10 height 10
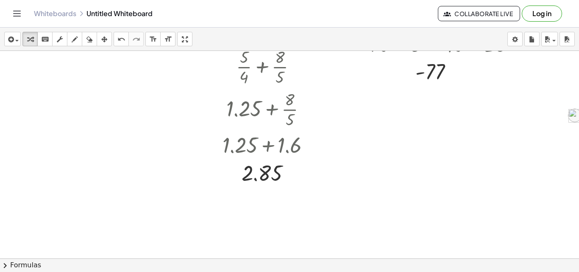
scroll to position [72, 0]
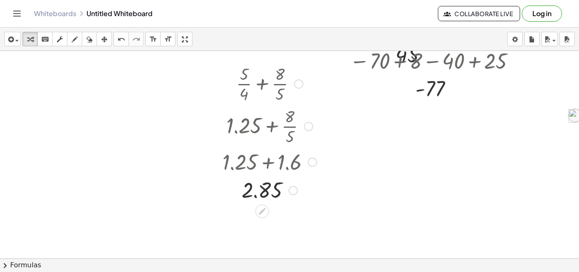
drag, startPoint x: 292, startPoint y: 193, endPoint x: 292, endPoint y: 203, distance: 9.7
click at [262, 190] on div "2.85 Transform line Copy line as LaTeX Copy derivation as LaTeX Expand new line…" at bounding box center [262, 190] width 0 height 0
click at [339, 174] on div at bounding box center [289, 205] width 579 height 453
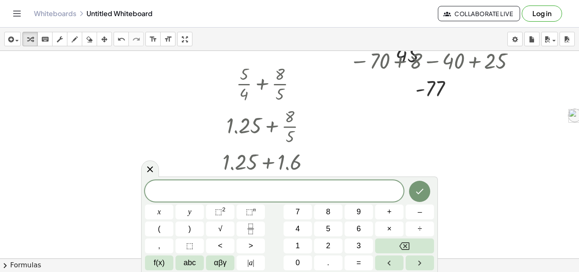
click at [150, 164] on div at bounding box center [150, 168] width 18 height 17
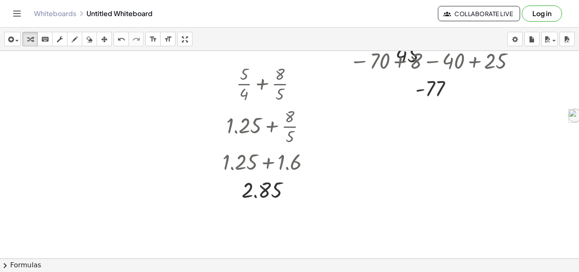
drag, startPoint x: 149, startPoint y: 162, endPoint x: 164, endPoint y: 197, distance: 38.9
click at [164, 197] on div at bounding box center [289, 205] width 579 height 453
click at [33, 112] on div at bounding box center [289, 205] width 579 height 453
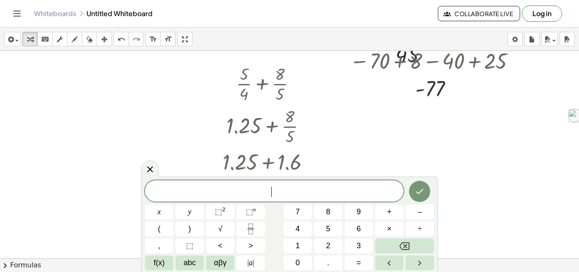
drag, startPoint x: 33, startPoint y: 112, endPoint x: 101, endPoint y: 187, distance: 102.0
click at [101, 187] on div at bounding box center [289, 205] width 579 height 453
click at [325, 239] on button "2" at bounding box center [328, 245] width 28 height 15
click at [391, 246] on div "2 ​ x y ⬚ 2 ⬚ n 7 8 9 + – ( ) √ 4 5 6 × ÷ , ⬚ < > 1 2 3 f(x) abc αβγ | a | 0 . =" at bounding box center [289, 225] width 289 height 90
click at [380, 244] on button "Backspace" at bounding box center [404, 245] width 59 height 15
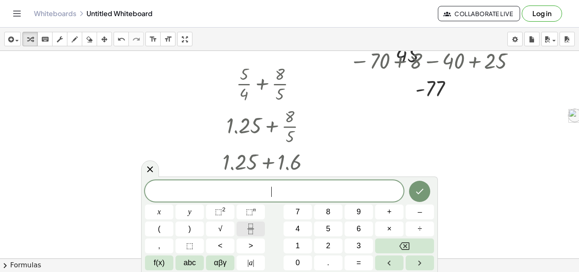
click at [242, 228] on button "Fraction" at bounding box center [250, 228] width 28 height 15
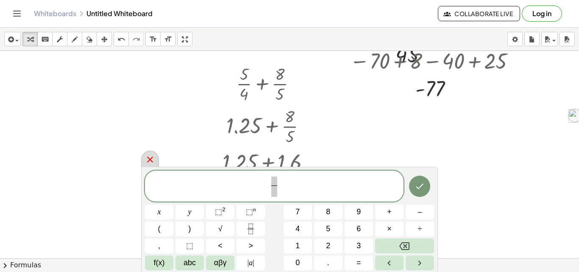
click at [152, 162] on icon at bounding box center [150, 159] width 10 height 10
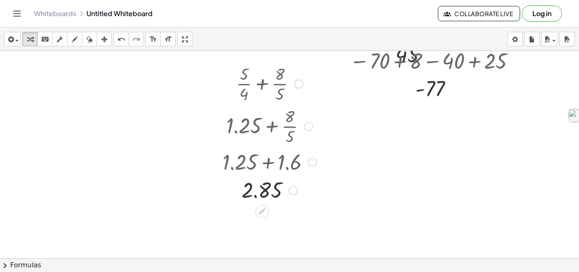
click at [295, 193] on div at bounding box center [293, 190] width 9 height 9
drag, startPoint x: 316, startPoint y: 162, endPoint x: 317, endPoint y: 174, distance: 11.9
click at [262, 162] on div "+ 1.25 + 1.6" at bounding box center [262, 162] width 0 height 0
drag, startPoint x: 309, startPoint y: 127, endPoint x: 311, endPoint y: 137, distance: 10.0
click at [262, 126] on div "+ 1.25 + · 8 · 5" at bounding box center [262, 126] width 0 height 0
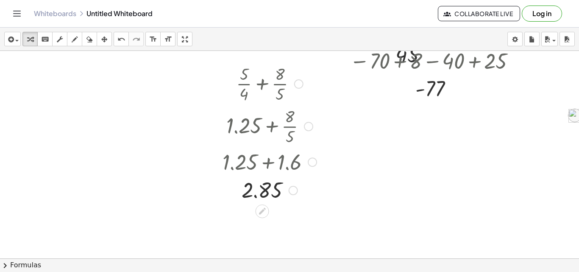
click at [289, 128] on div at bounding box center [269, 125] width 103 height 42
